Goal: Understand process/instructions: Learn how to perform a task or action

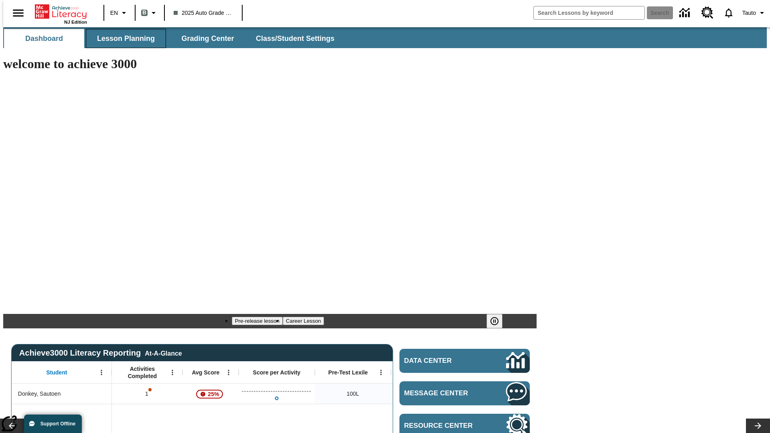
click at [123, 38] on span "Lesson Planning" at bounding box center [126, 38] width 58 height 9
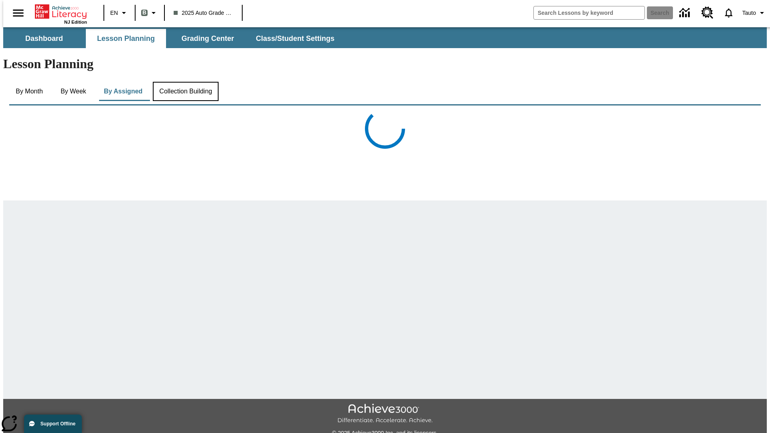
click at [185, 82] on button "Collection Building" at bounding box center [186, 91] width 66 height 19
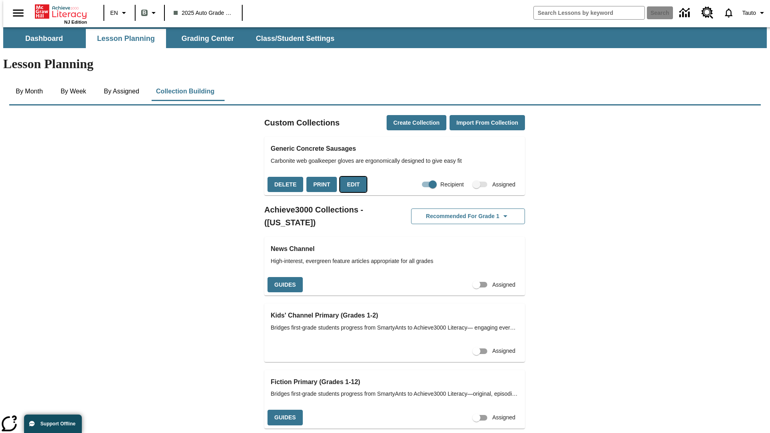
click at [350, 177] on button "Edit" at bounding box center [353, 185] width 26 height 16
